Goal: Task Accomplishment & Management: Manage account settings

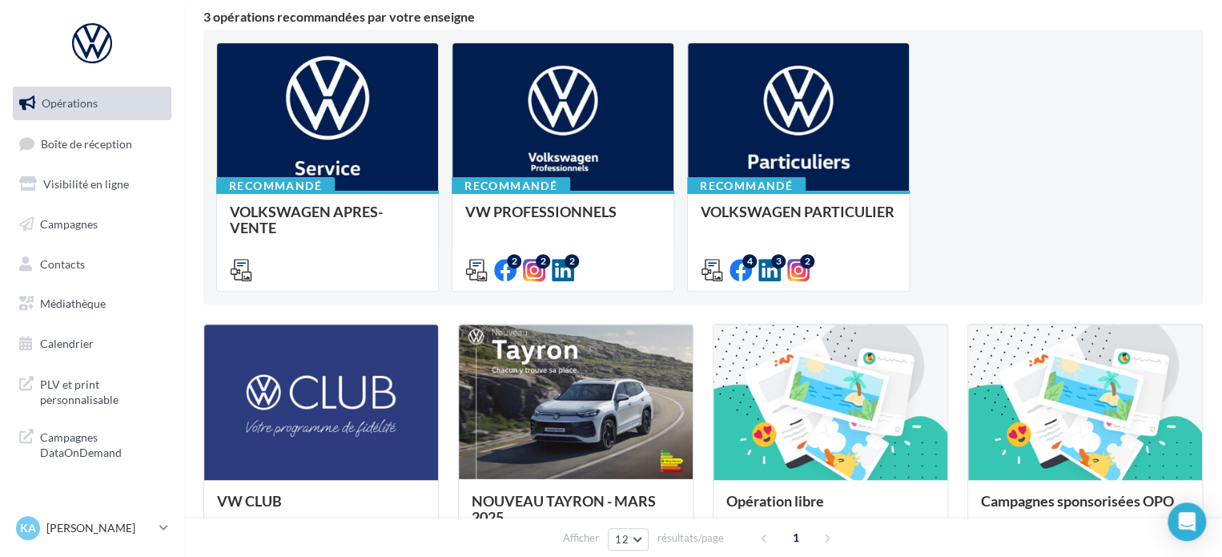
scroll to position [160, 0]
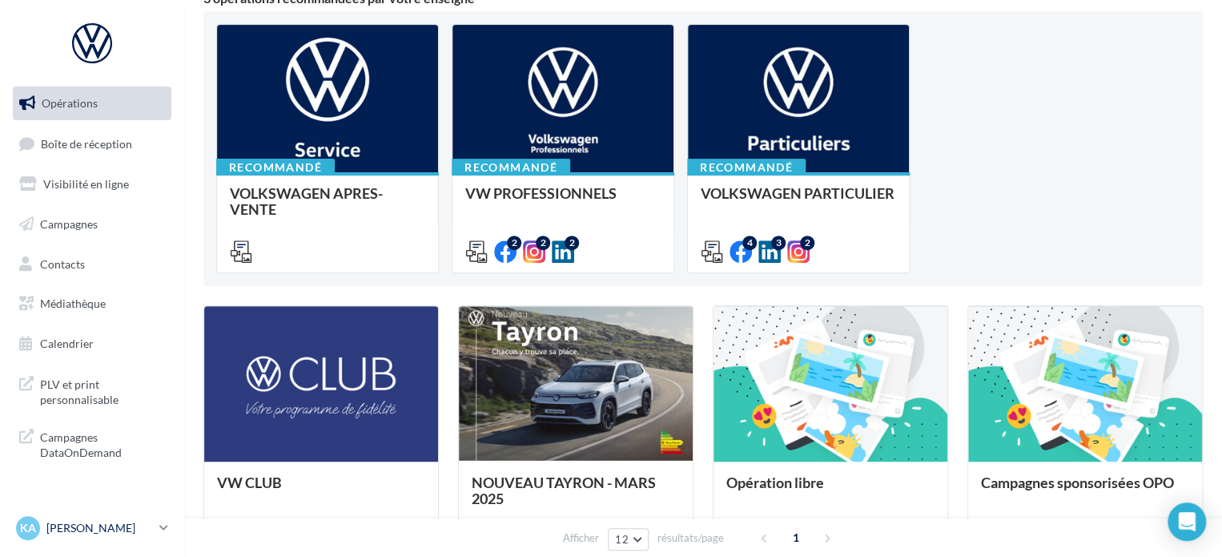
click at [166, 533] on icon at bounding box center [163, 528] width 9 height 14
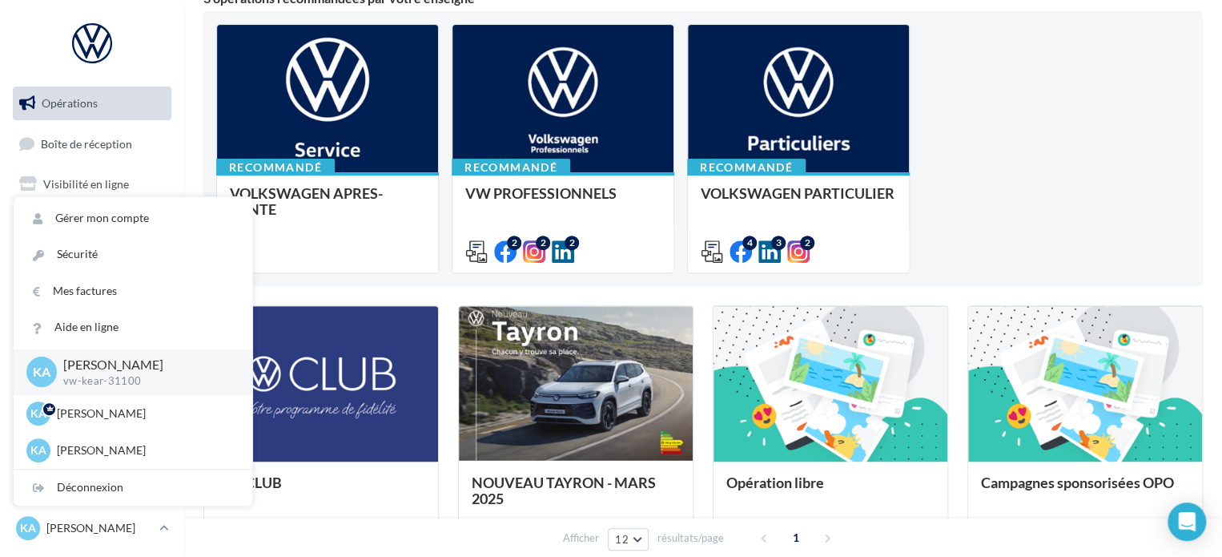
click at [1147, 134] on div "Recommandé VOLKSWAGEN APRES-VENTE Accéder à l'ensemble des fichiers utiles via …" at bounding box center [703, 148] width 974 height 249
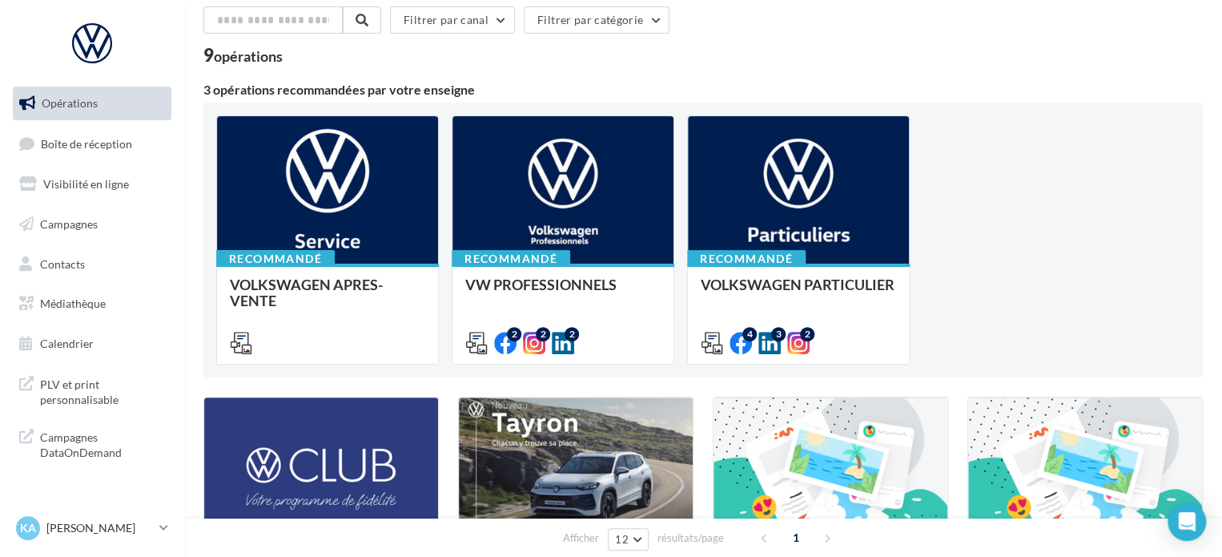
scroll to position [0, 0]
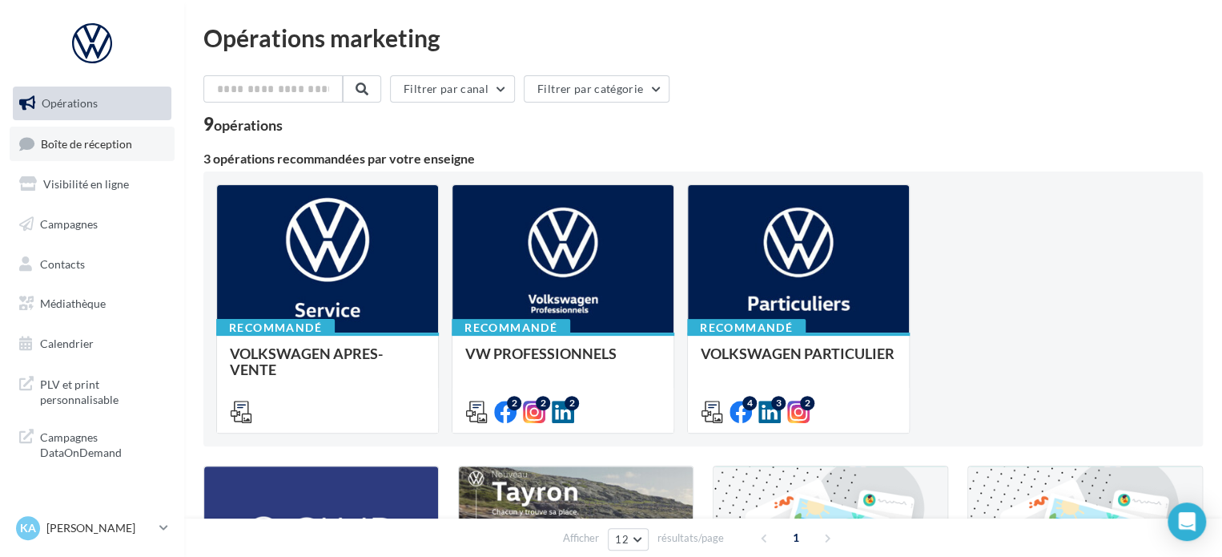
click at [114, 143] on span "Boîte de réception" at bounding box center [86, 143] width 91 height 14
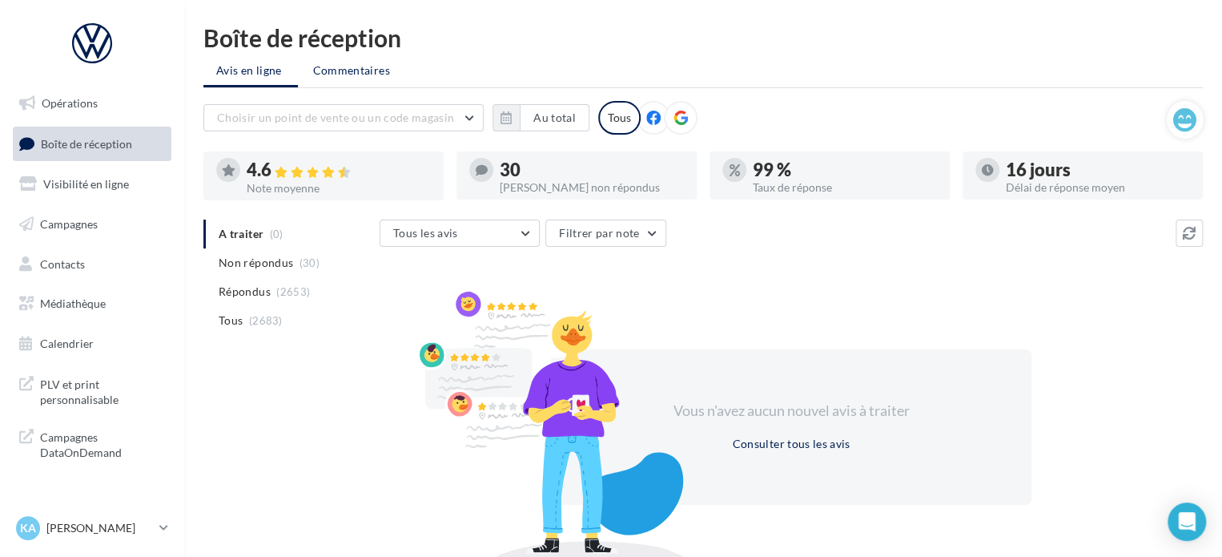
click at [366, 69] on span "Commentaires" at bounding box center [351, 70] width 77 height 14
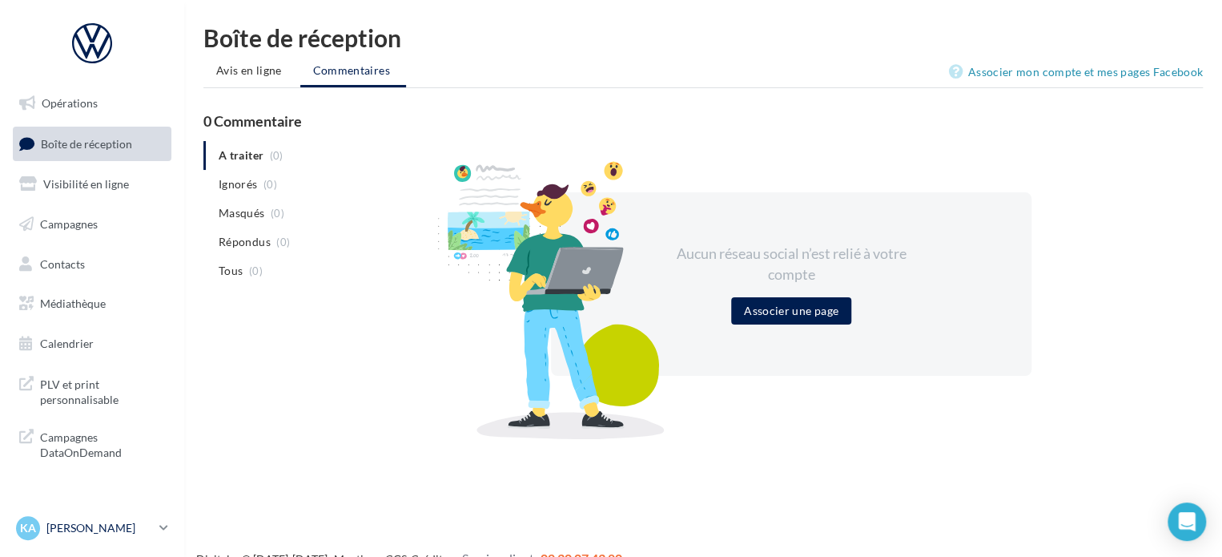
click at [167, 529] on link "KA [PERSON_NAME] vw-kear-31100" at bounding box center [92, 528] width 159 height 30
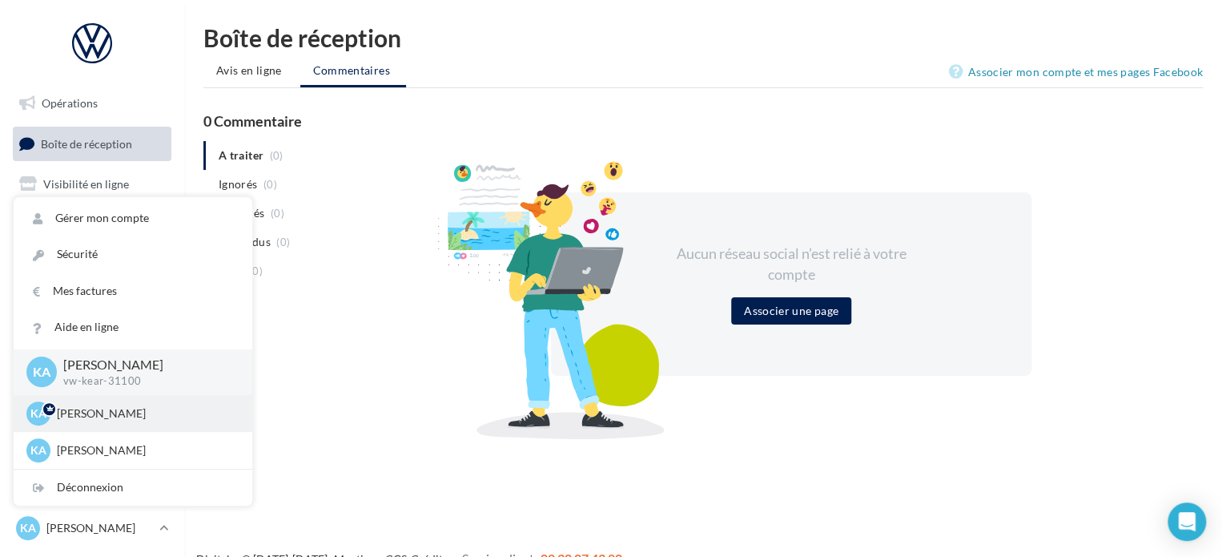
click at [126, 414] on p "[PERSON_NAME]" at bounding box center [145, 413] width 176 height 16
